Goal: Information Seeking & Learning: Understand process/instructions

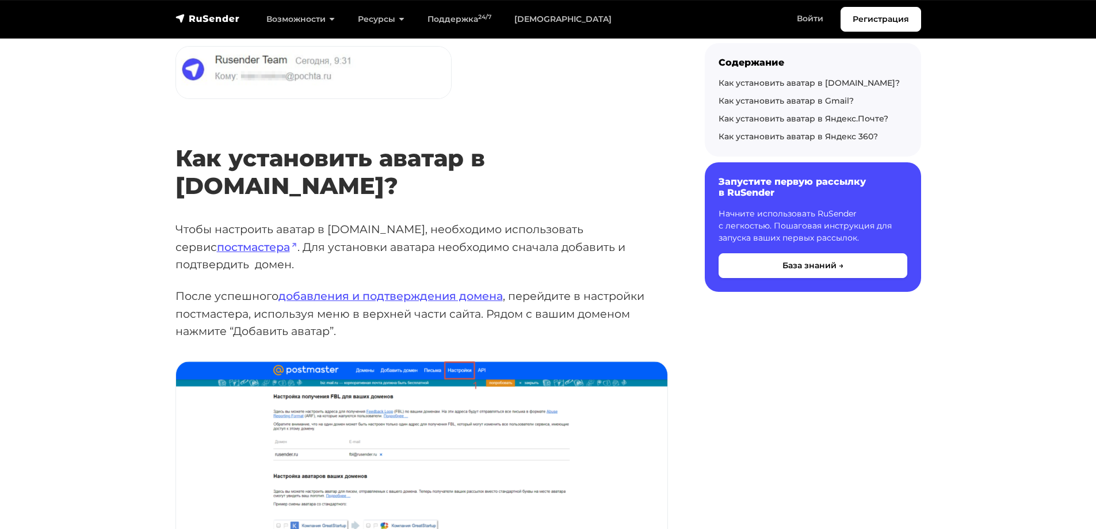
scroll to position [345, 0]
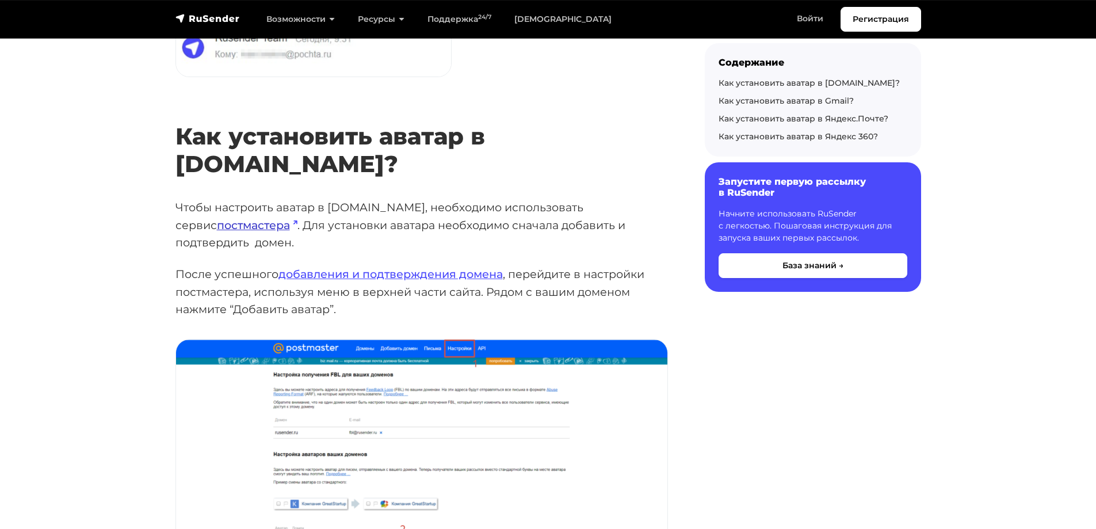
click at [297, 218] on link "постмастера" at bounding box center [257, 225] width 81 height 14
click at [485, 267] on link "добавления и подтверждения домена" at bounding box center [390, 274] width 224 height 14
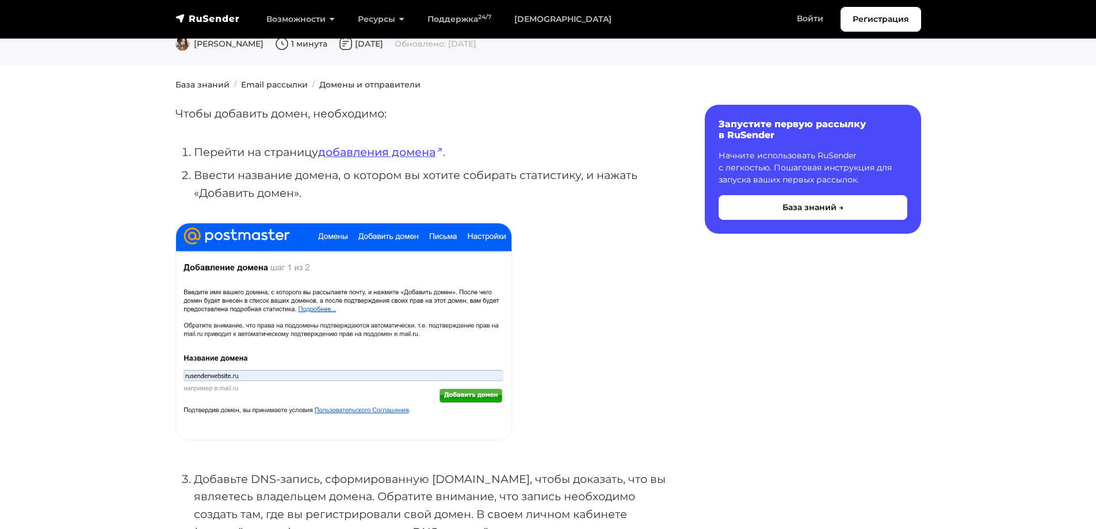
scroll to position [115, 0]
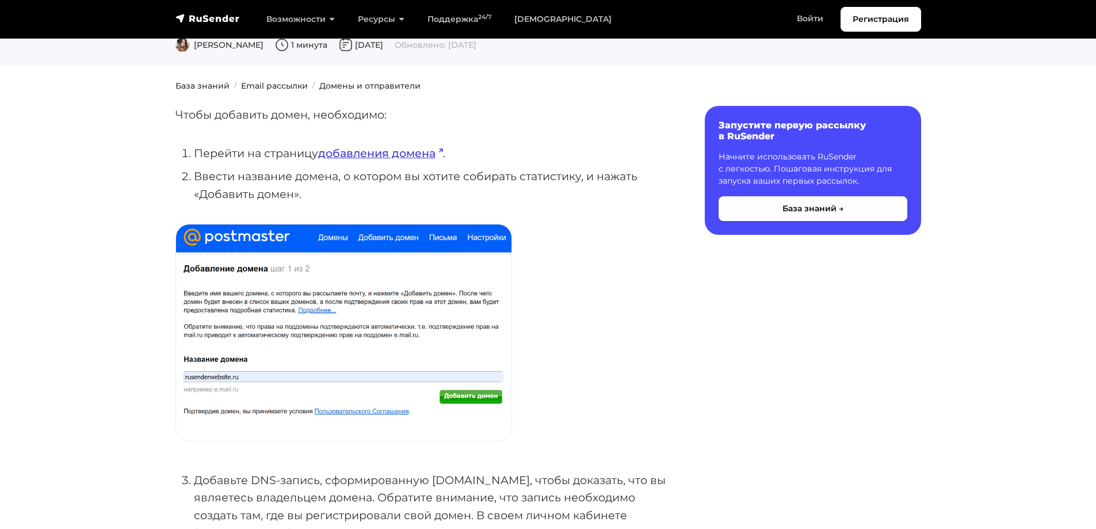
click at [404, 151] on link "добавления домена" at bounding box center [380, 153] width 125 height 14
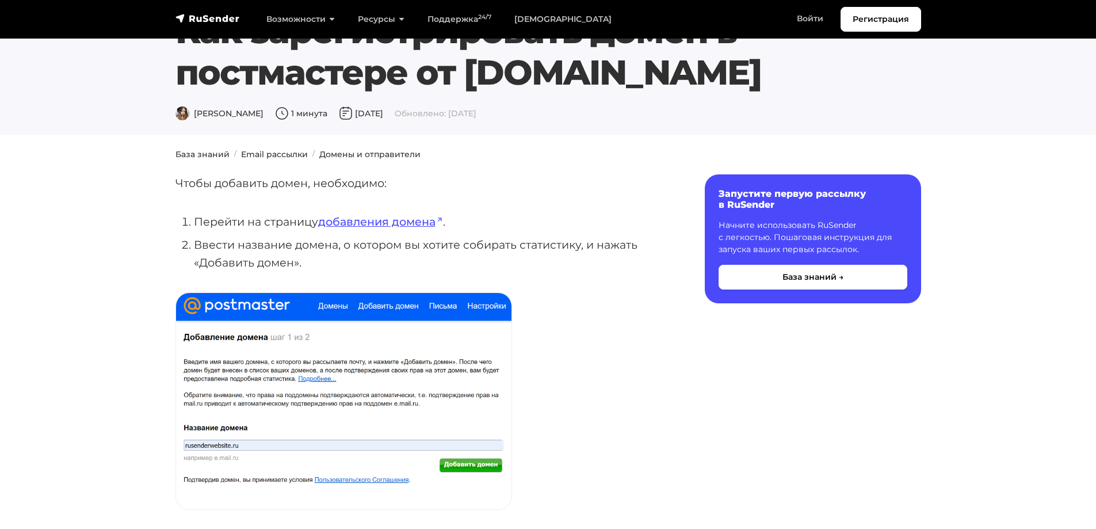
scroll to position [0, 0]
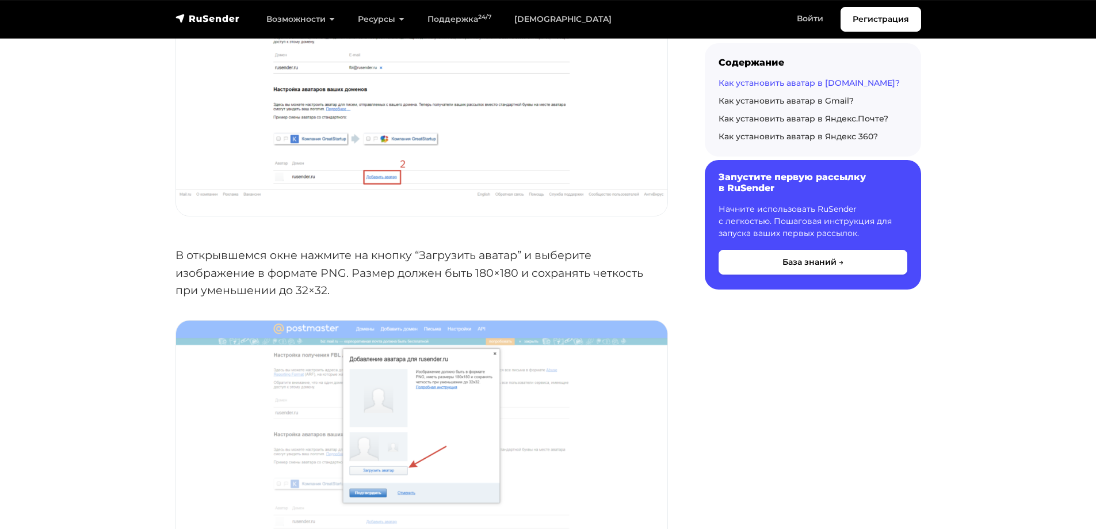
scroll to position [689, 0]
